Goal: Task Accomplishment & Management: Use online tool/utility

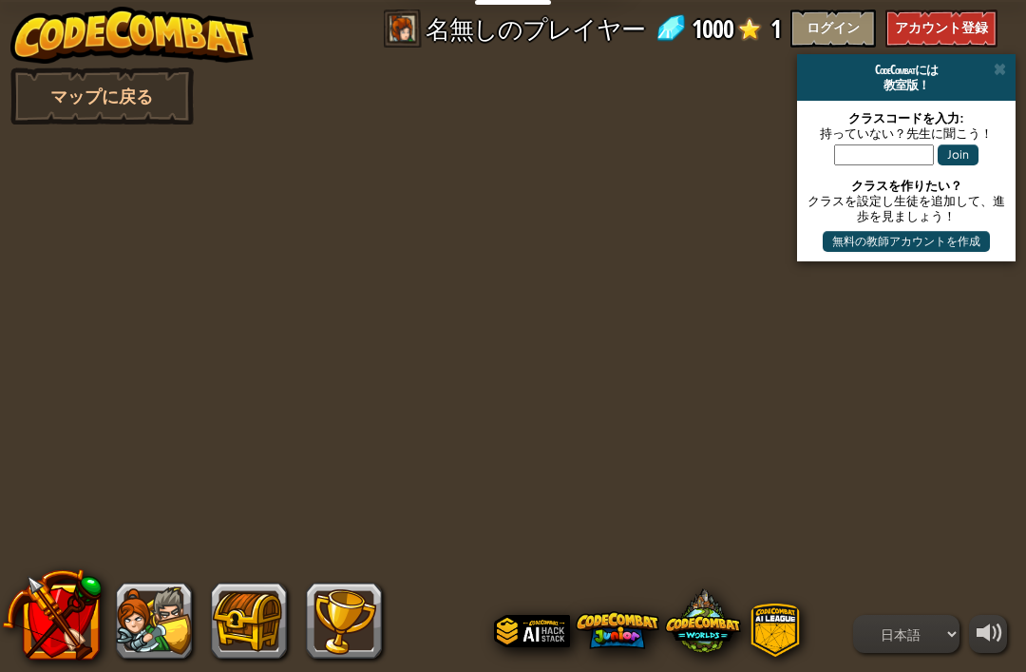
select select "ja"
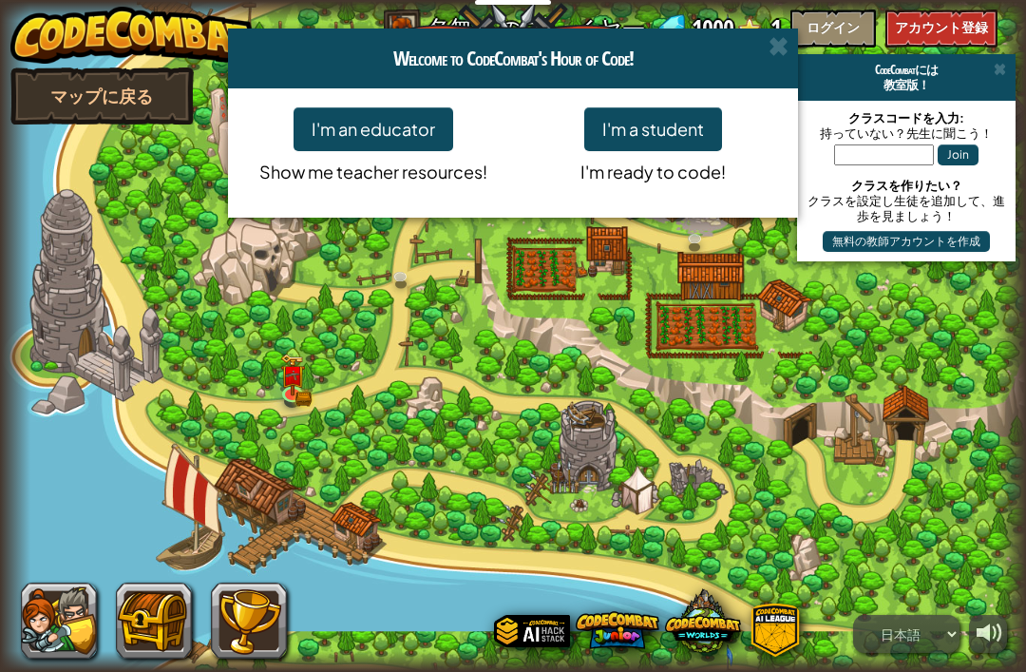
click at [60, 624] on div "Welcome to CodeCombat's Hour of Code! I'm an educator Show me teacher resources…" at bounding box center [513, 336] width 1026 height 672
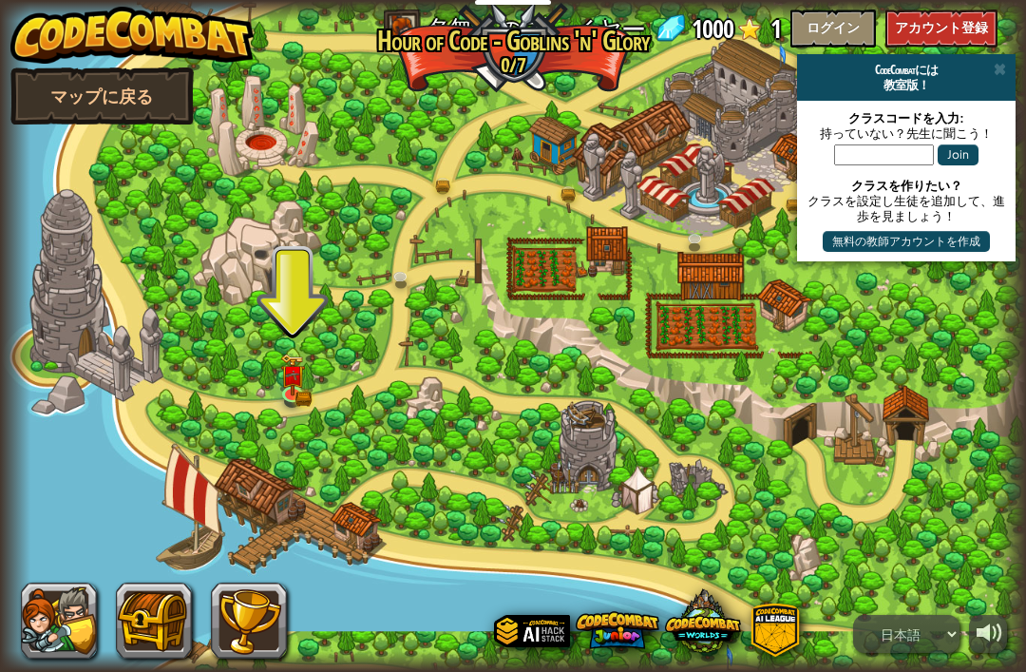
click at [67, 625] on button at bounding box center [59, 621] width 76 height 76
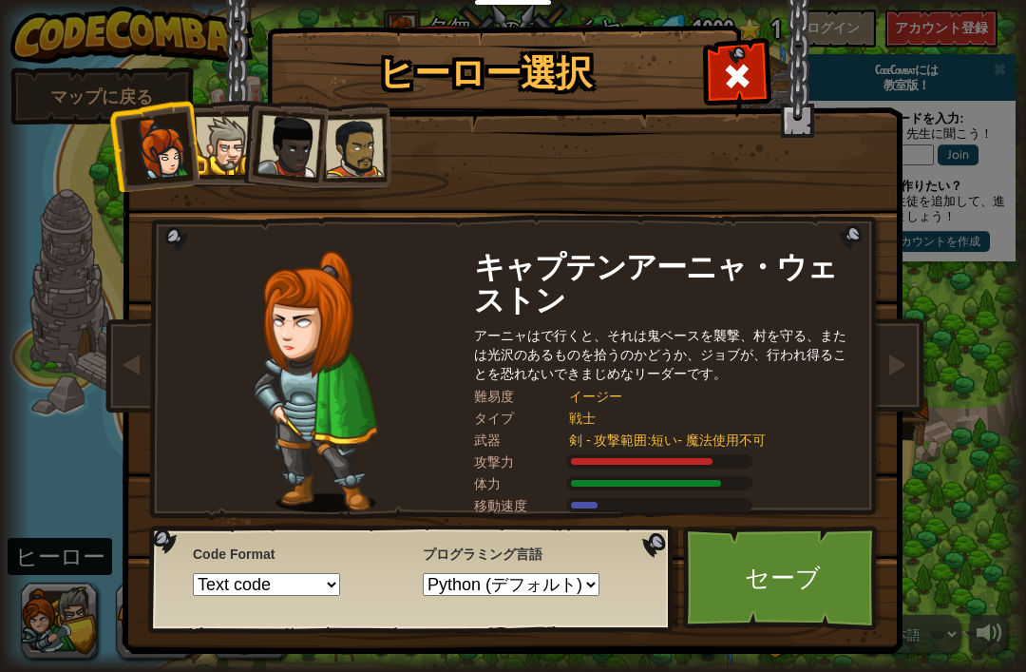
click at [803, 585] on link "セーブ" at bounding box center [782, 578] width 199 height 105
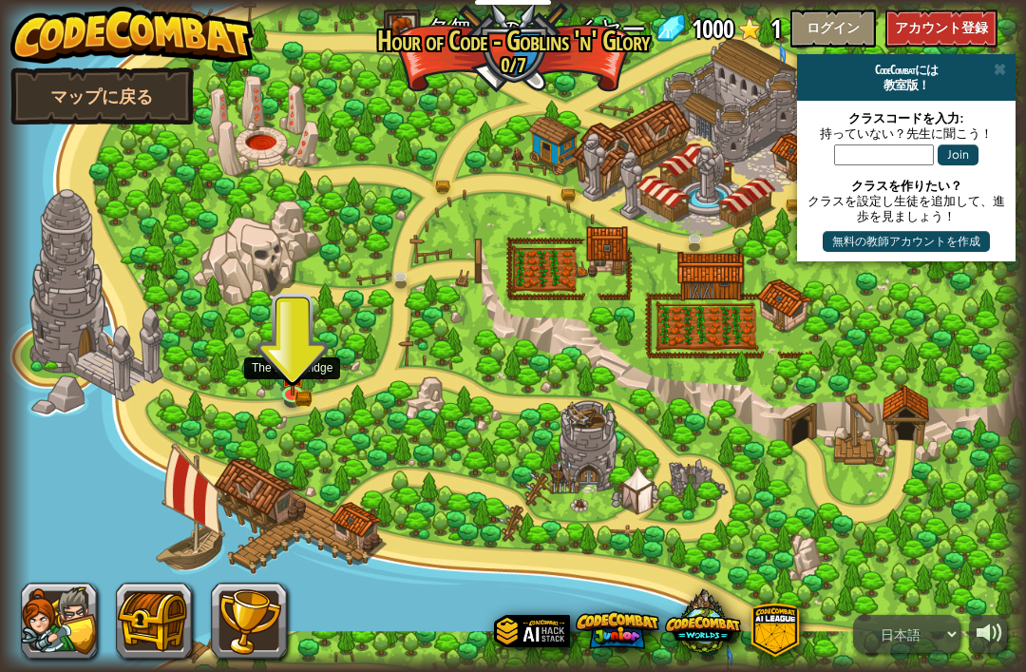
click at [297, 395] on link at bounding box center [295, 395] width 38 height 29
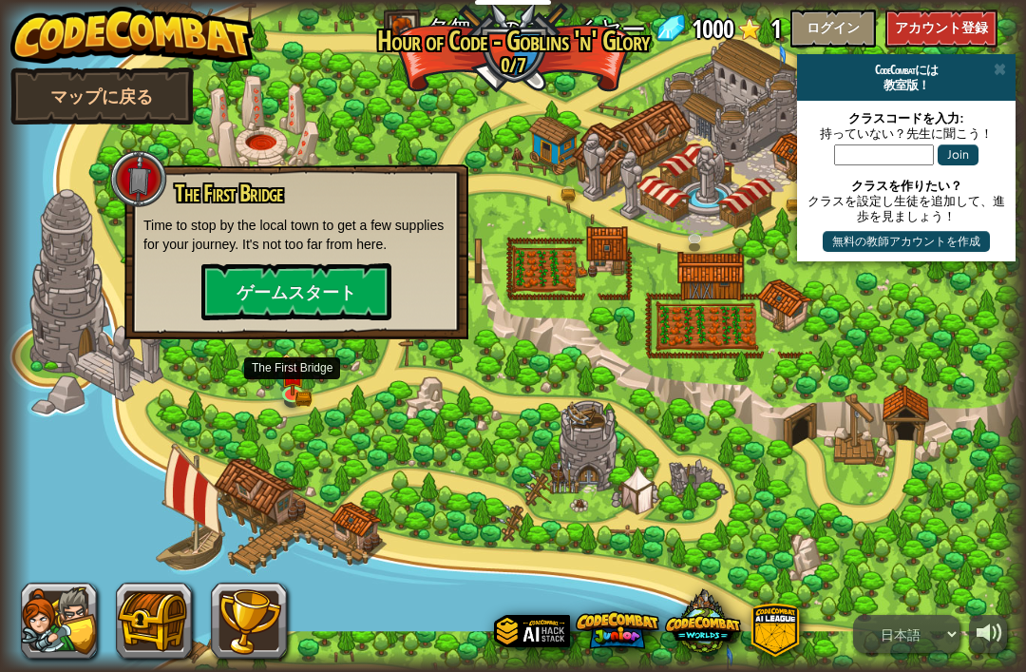
click at [254, 306] on button "ゲームスタート" at bounding box center [296, 291] width 190 height 57
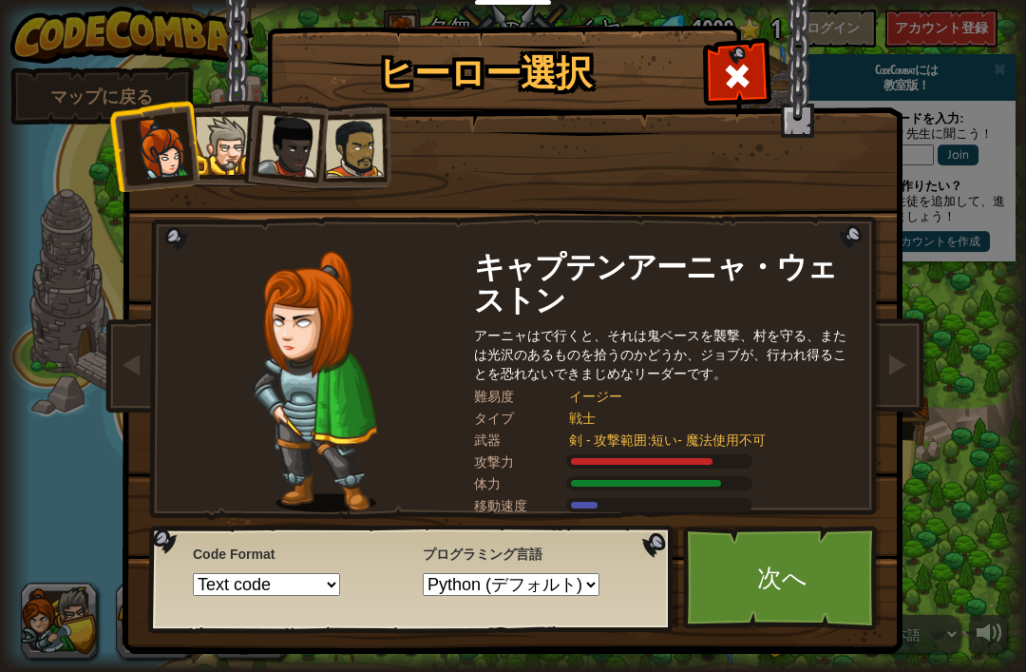
click at [833, 609] on link "次へ" at bounding box center [782, 578] width 199 height 105
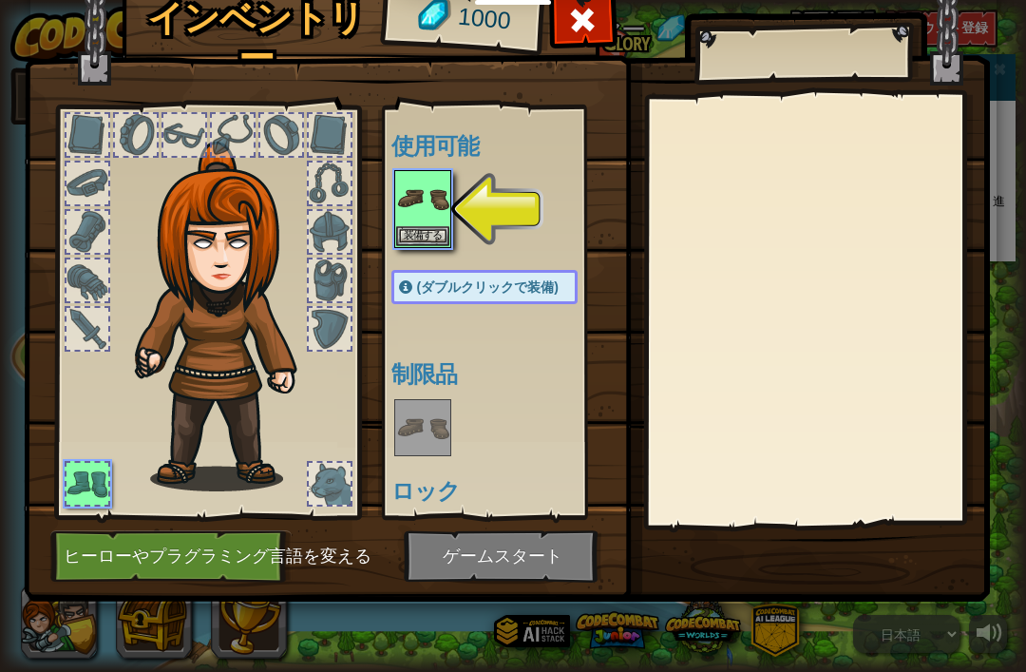
click at [134, 546] on button "ヒーローやプラグラミング言語を変える" at bounding box center [170, 556] width 241 height 52
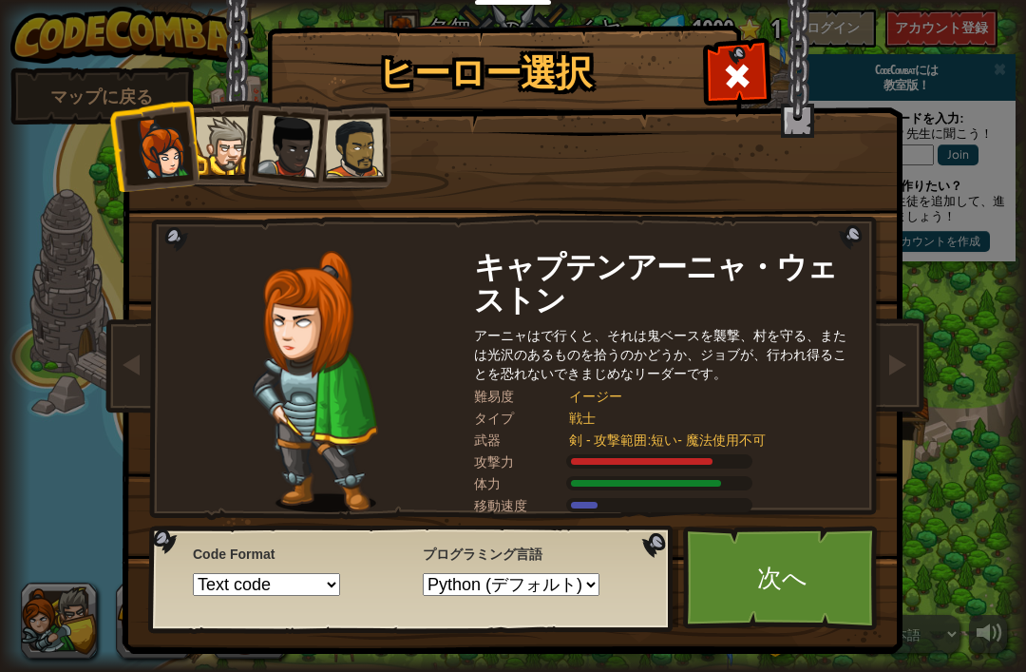
click at [817, 576] on link "次へ" at bounding box center [782, 578] width 199 height 105
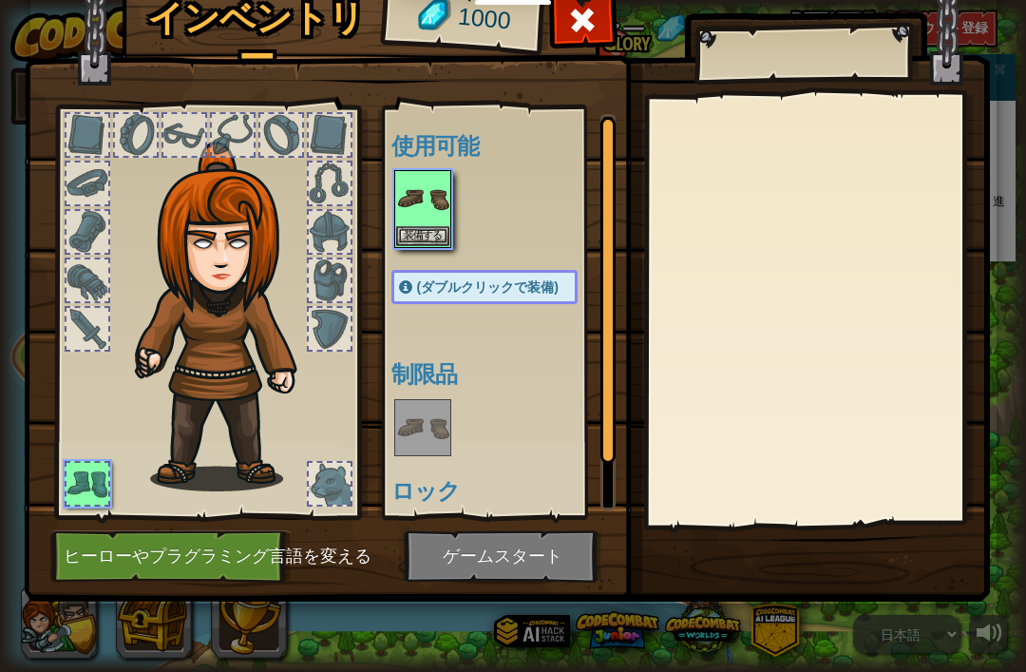
click at [790, 565] on img at bounding box center [507, 257] width 967 height 690
click at [452, 566] on img at bounding box center [507, 257] width 967 height 690
click at [398, 205] on img at bounding box center [422, 198] width 53 height 53
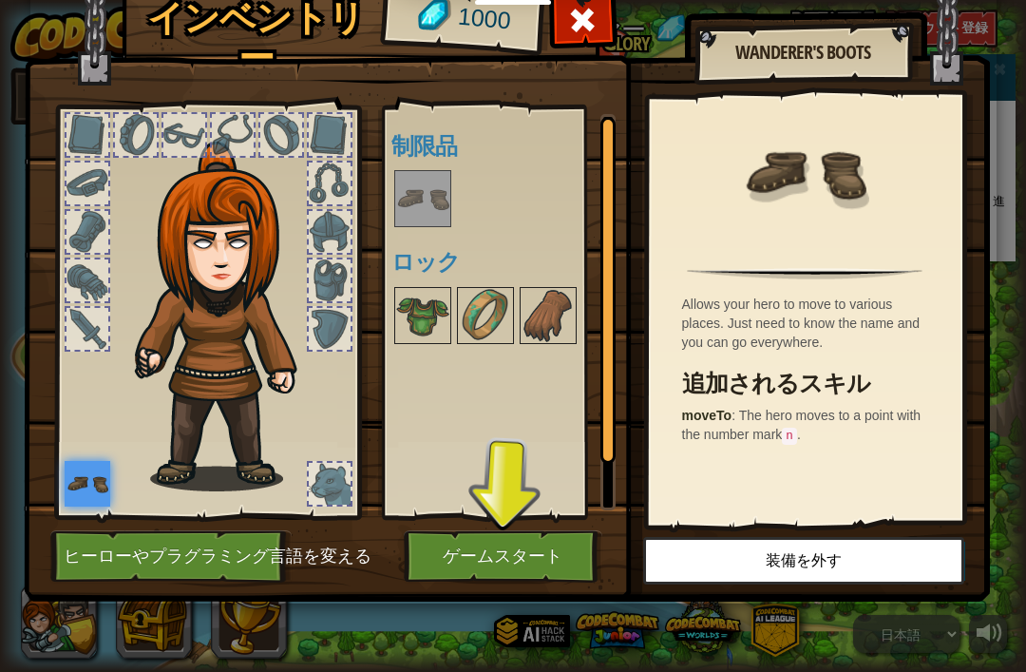
click at [493, 565] on button "ゲームスタート" at bounding box center [503, 556] width 199 height 52
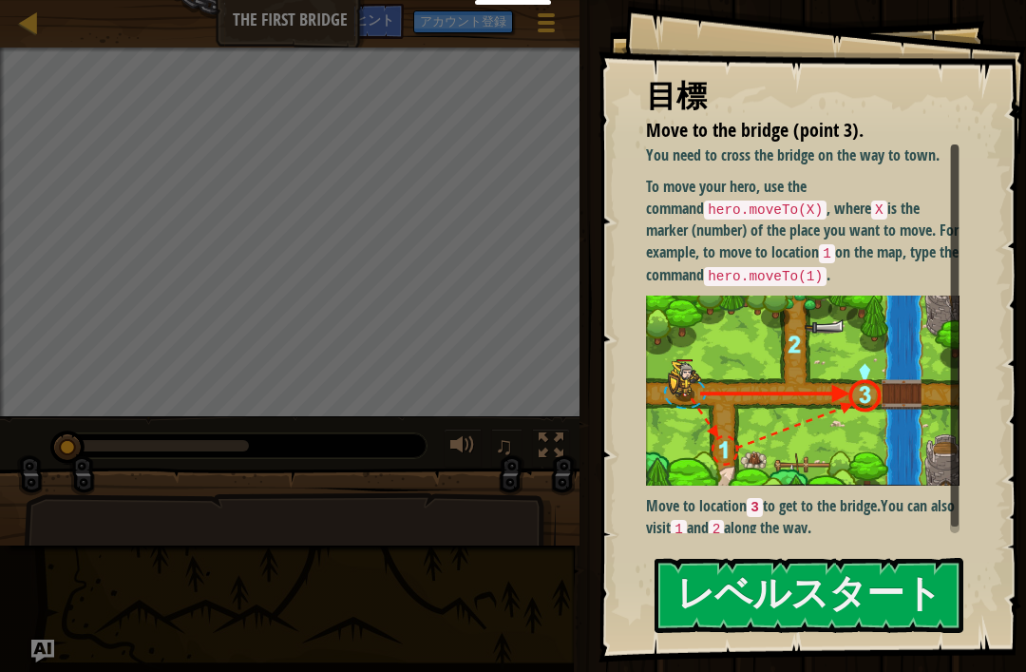
click at [753, 393] on img at bounding box center [803, 391] width 314 height 190
click at [738, 603] on button "レベルスタート" at bounding box center [809, 595] width 309 height 75
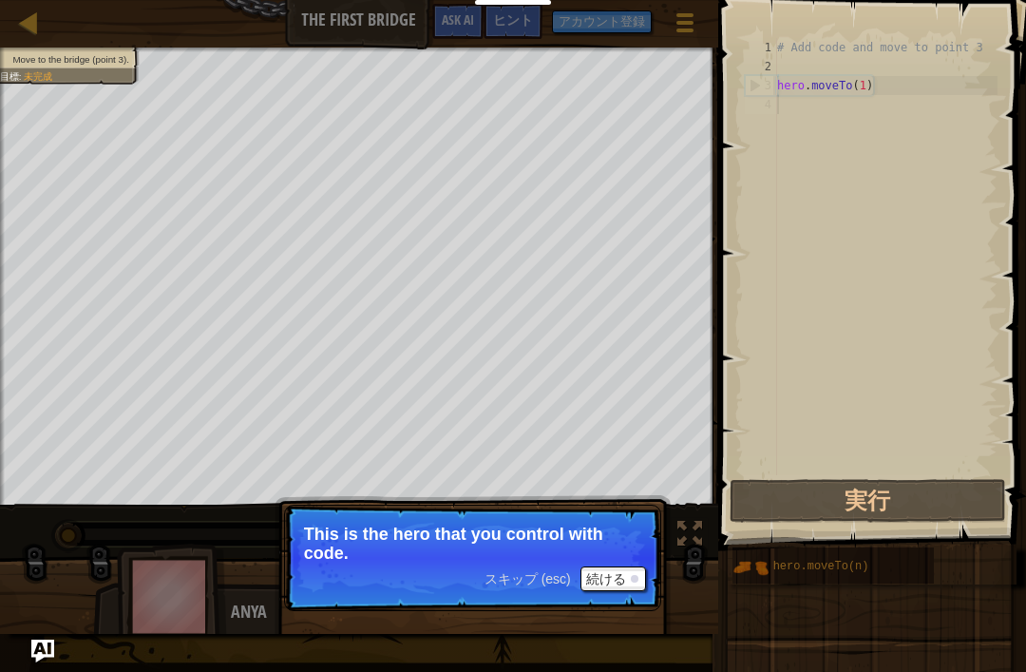
click at [829, 510] on button "実行" at bounding box center [868, 501] width 277 height 44
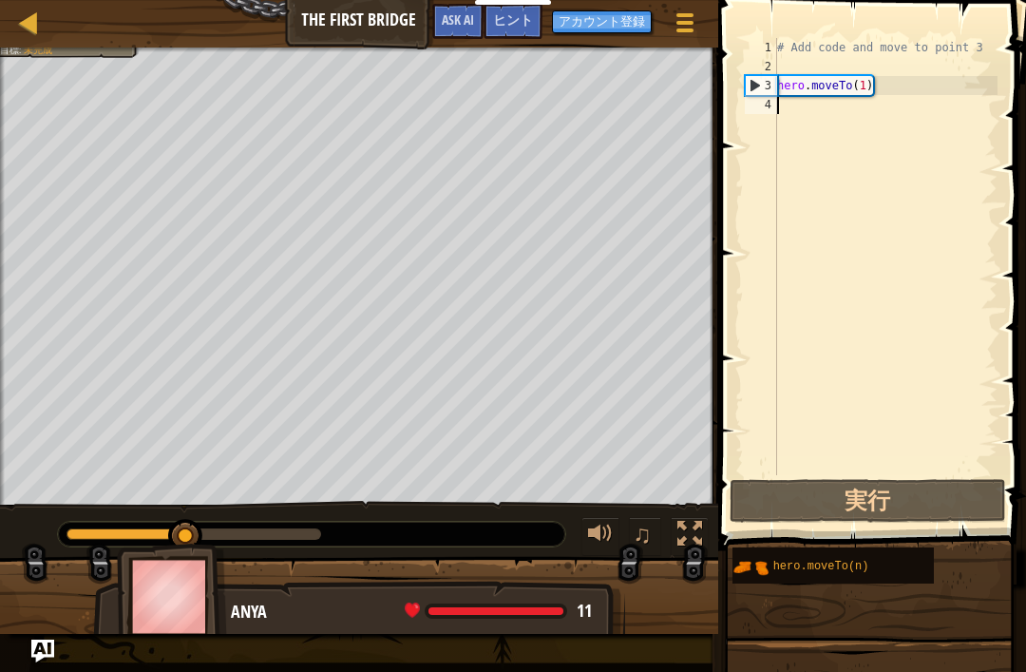
click at [763, 483] on button "実行" at bounding box center [868, 501] width 277 height 44
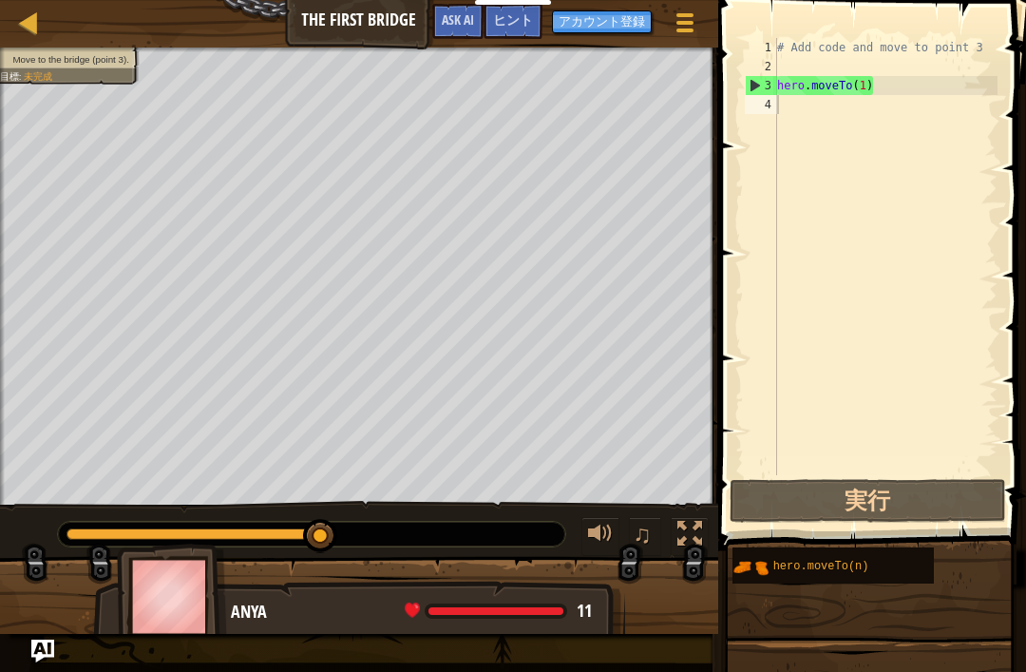
click at [821, 504] on button "実行" at bounding box center [868, 501] width 277 height 44
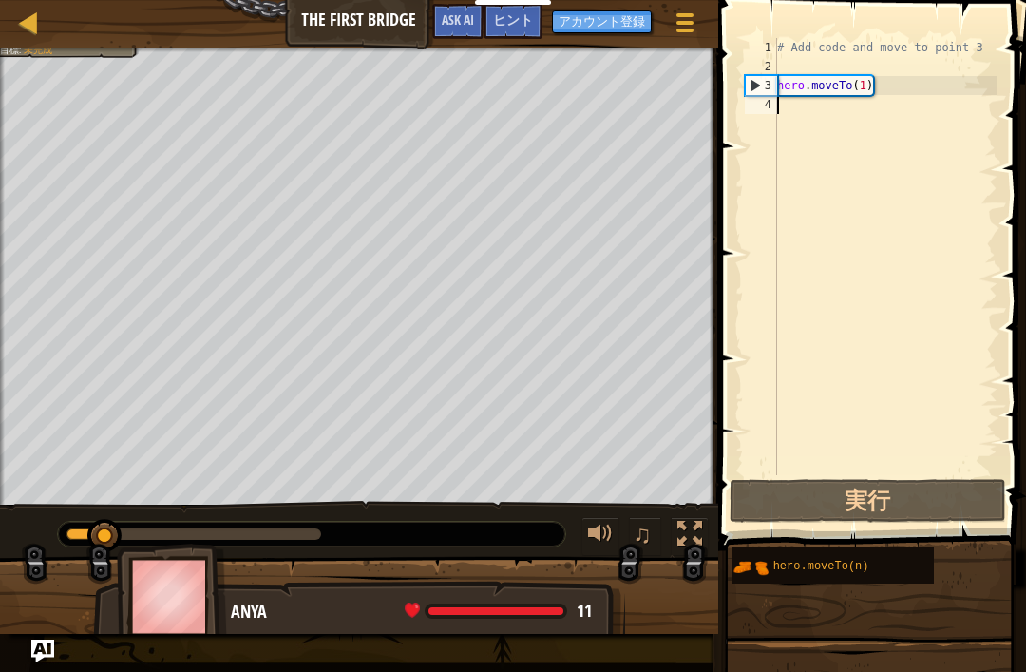
scroll to position [0, 0]
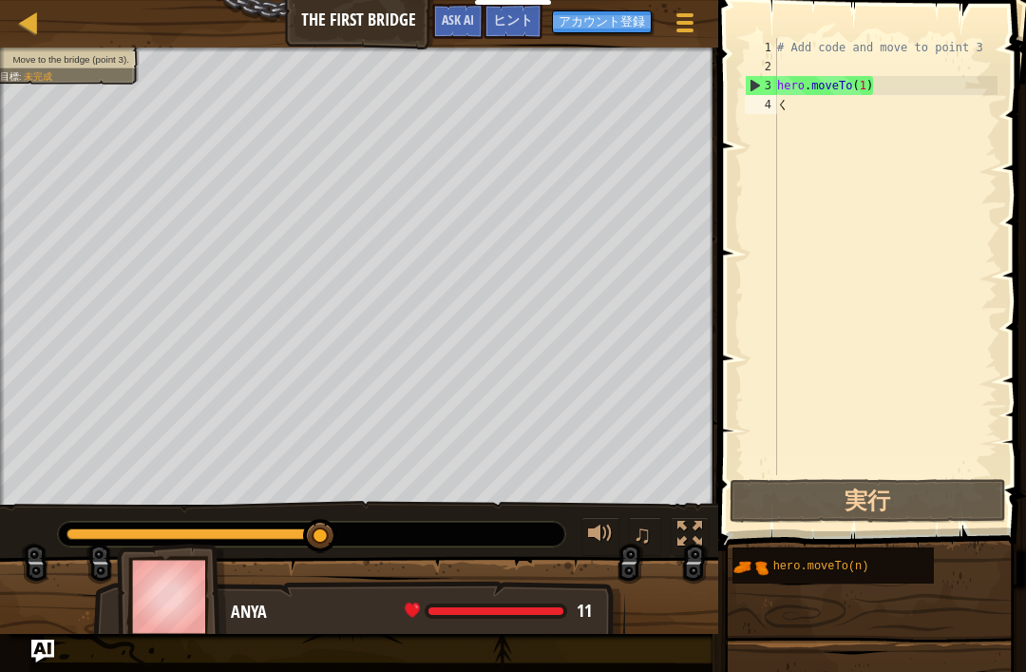
type textarea "く"
